Goal: Transaction & Acquisition: Purchase product/service

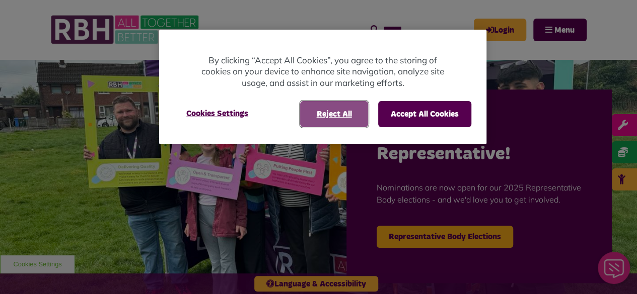
click at [348, 111] on button "Reject All" at bounding box center [334, 114] width 68 height 26
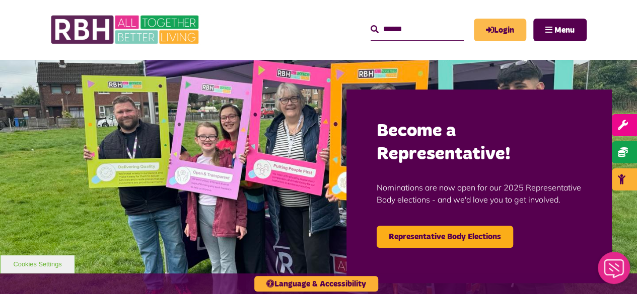
click at [506, 30] on link "Login" at bounding box center [500, 30] width 52 height 23
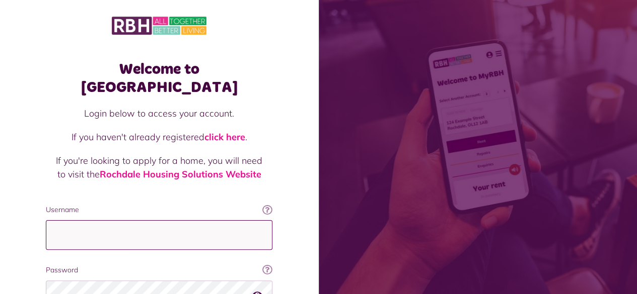
click at [116, 220] on input "Username" at bounding box center [159, 235] width 227 height 30
type input "**********"
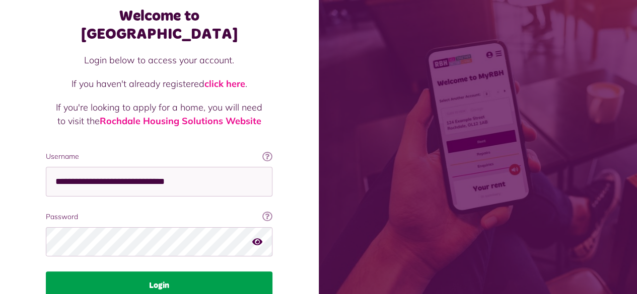
click at [114, 272] on button "Login" at bounding box center [159, 286] width 227 height 28
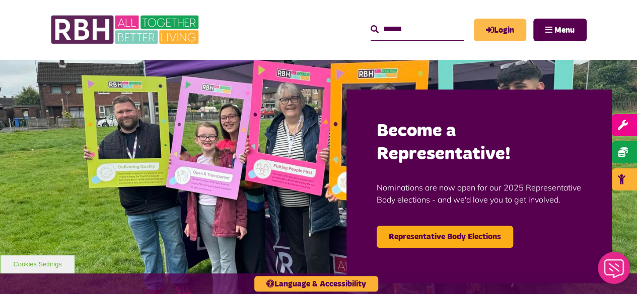
click at [0, 0] on icon "MyRBH" at bounding box center [0, 0] width 0 height 0
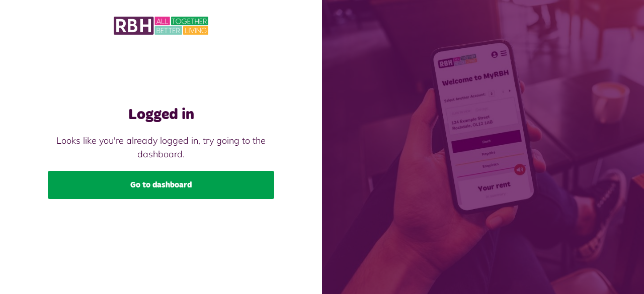
click at [166, 181] on link "Go to dashboard" at bounding box center [161, 185] width 227 height 28
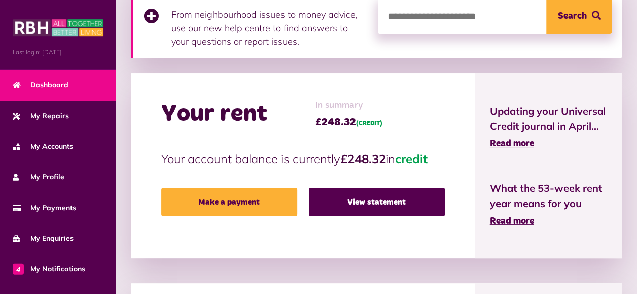
scroll to position [183, 0]
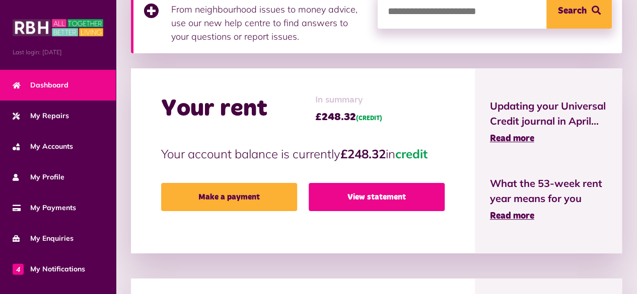
click at [360, 196] on link "View statement" at bounding box center [377, 197] width 136 height 28
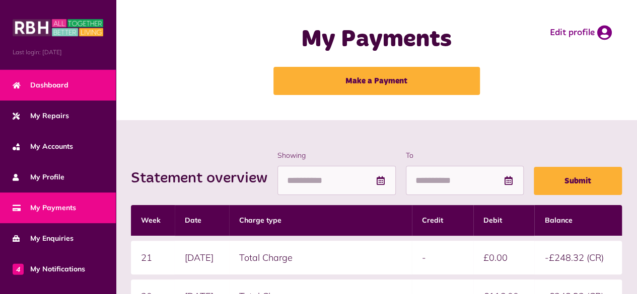
click at [26, 77] on link "Dashboard" at bounding box center [58, 85] width 116 height 31
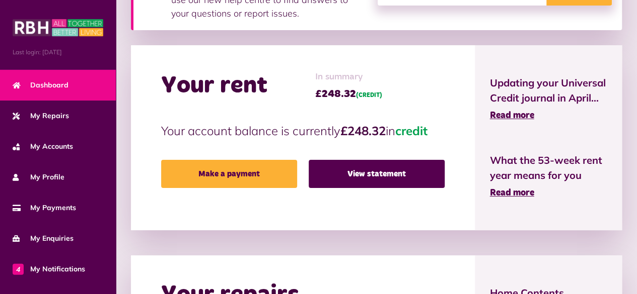
scroll to position [209, 0]
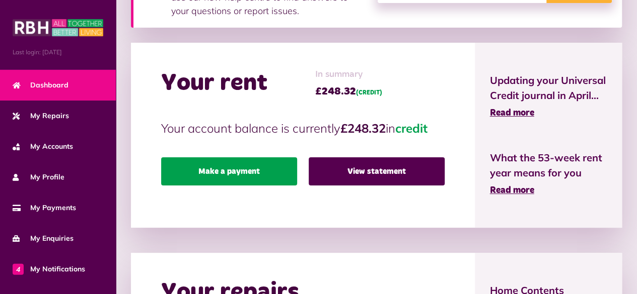
click at [228, 167] on link "Make a payment" at bounding box center [229, 172] width 136 height 28
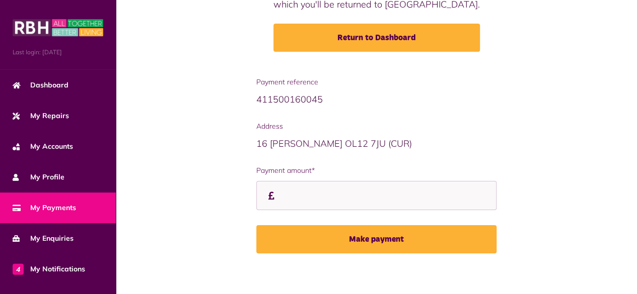
scroll to position [146, 0]
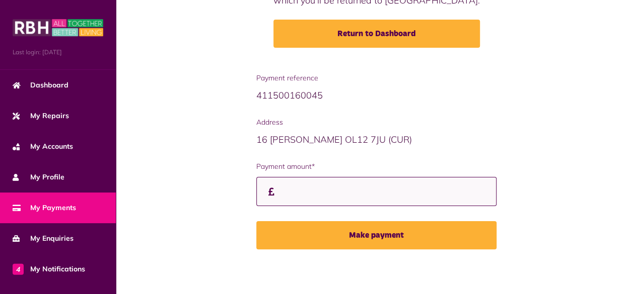
click at [313, 197] on input "Payment amount*" at bounding box center [376, 192] width 241 height 30
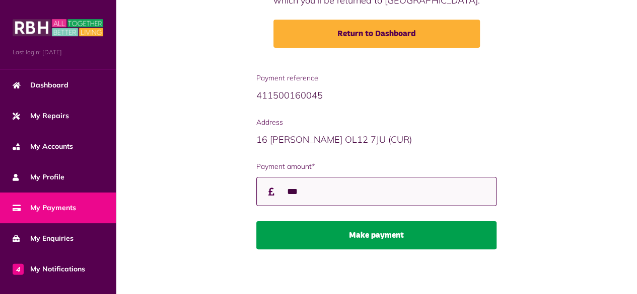
type input "***"
click at [343, 226] on button "Make payment" at bounding box center [376, 236] width 241 height 28
